Goal: Task Accomplishment & Management: Manage account settings

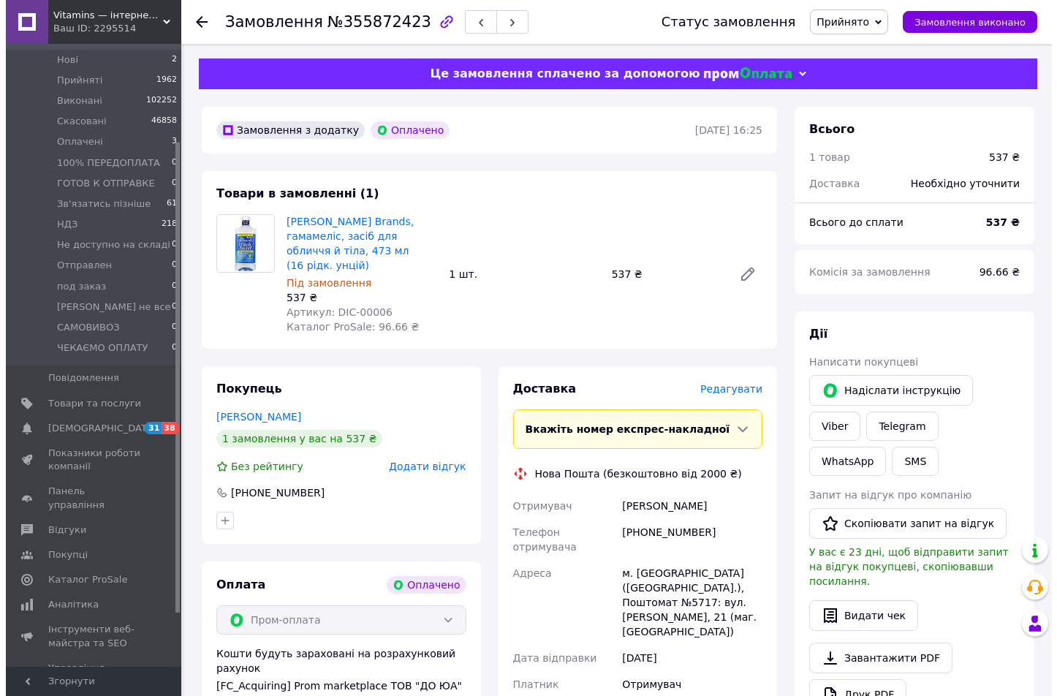
scroll to position [199, 0]
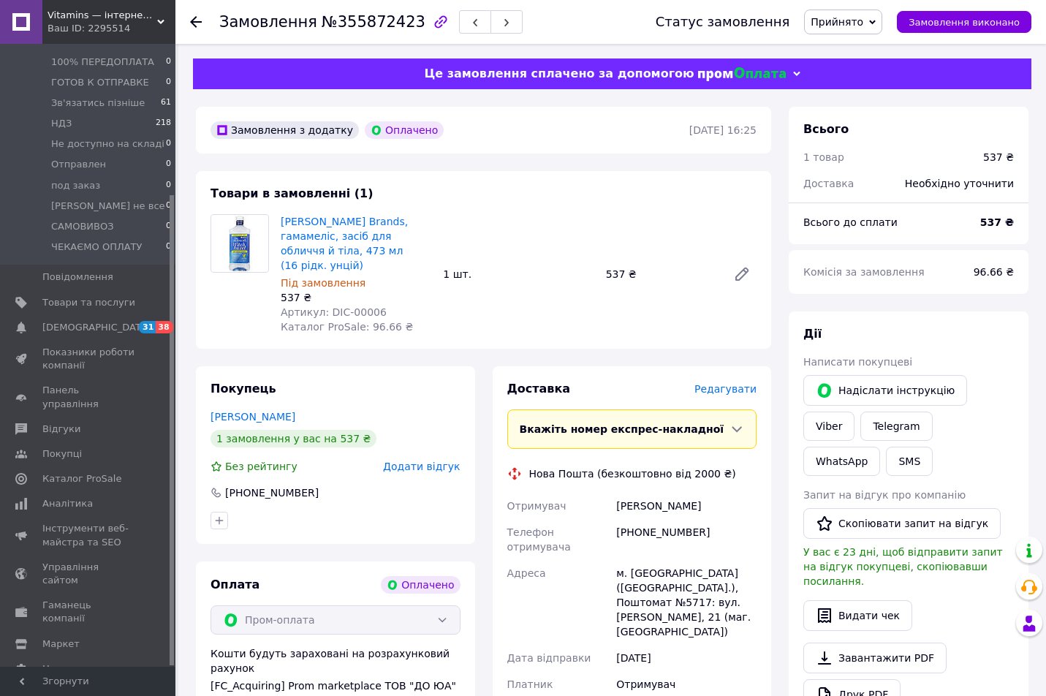
click at [67, 687] on span "[PERSON_NAME] та рахунки Prom топ" at bounding box center [88, 707] width 93 height 40
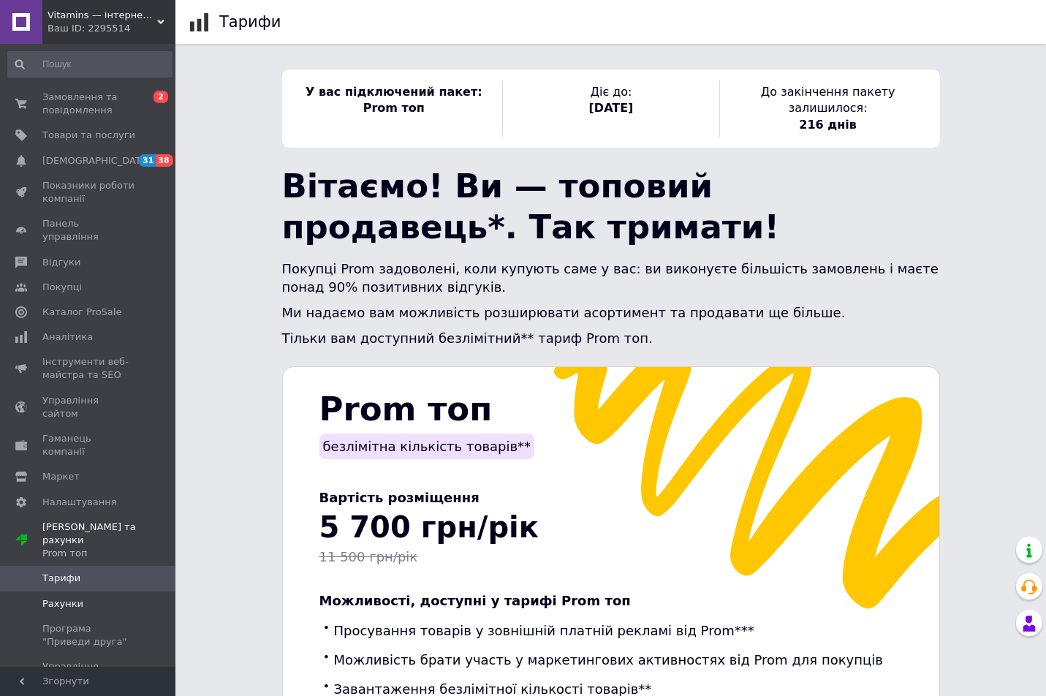
click at [69, 597] on span "Рахунки" at bounding box center [62, 603] width 41 height 13
